Goal: Information Seeking & Learning: Understand process/instructions

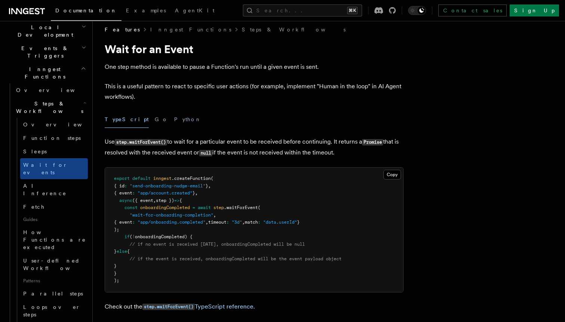
scroll to position [6, 0]
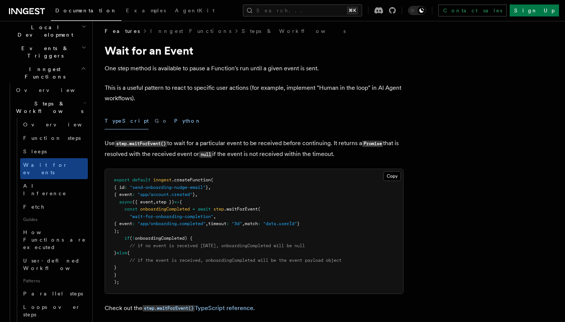
click at [174, 123] on button "Python" at bounding box center [187, 121] width 27 height 17
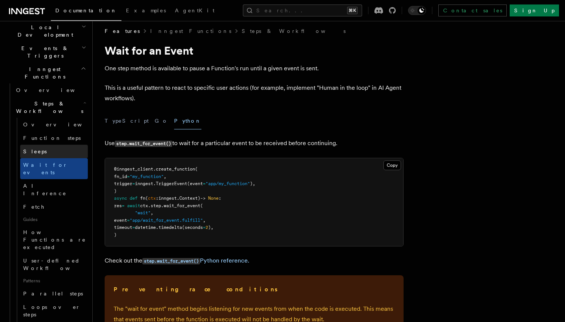
click at [59, 145] on link "Sleeps" at bounding box center [54, 151] width 68 height 13
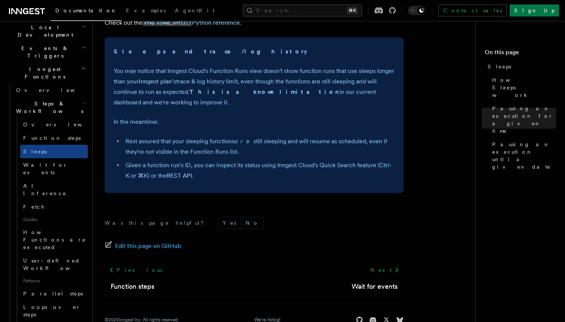
scroll to position [572, 0]
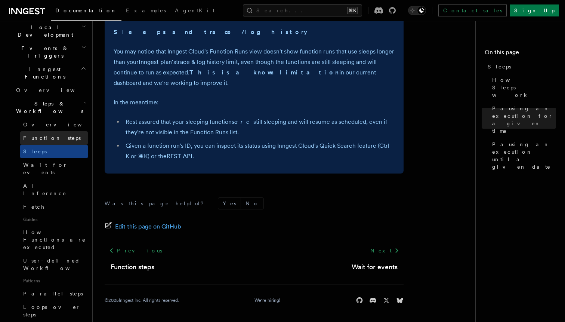
click at [47, 135] on span "Function steps" at bounding box center [52, 138] width 58 height 6
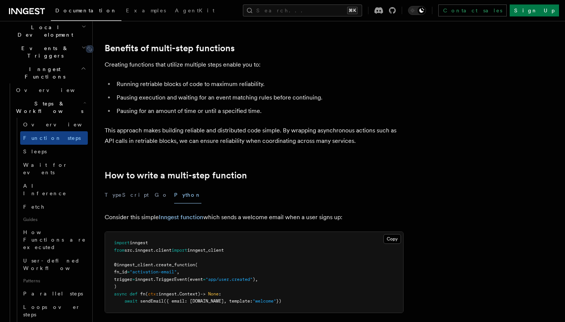
scroll to position [114, 0]
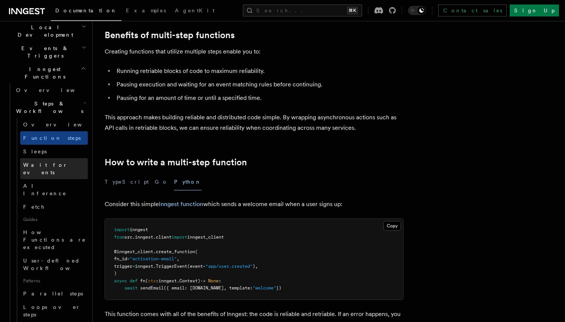
click at [54, 162] on span "Wait for events" at bounding box center [45, 168] width 44 height 13
